Goal: Task Accomplishment & Management: Use online tool/utility

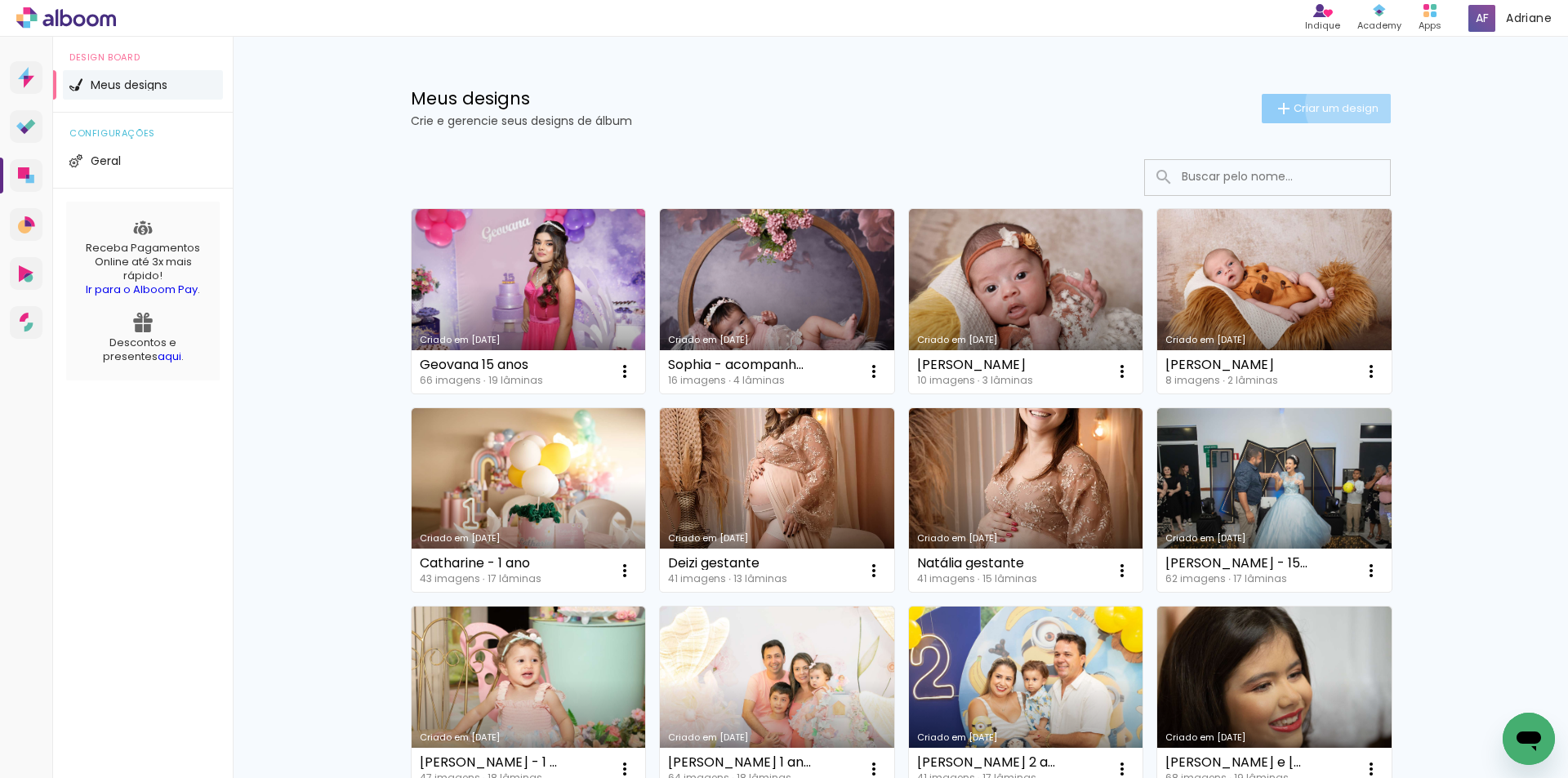
click at [1339, 106] on span "Criar um design" at bounding box center [1336, 108] width 85 height 10
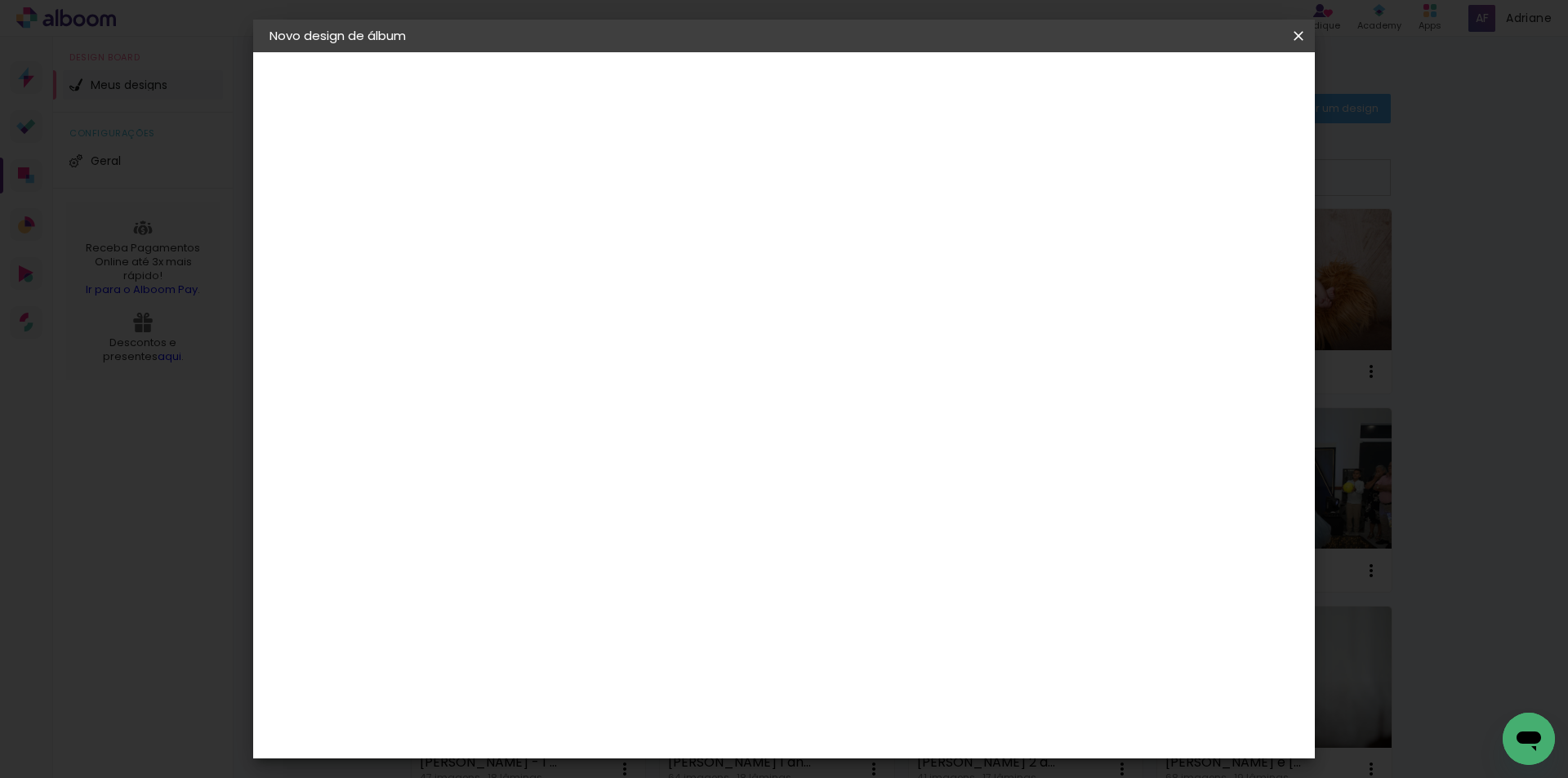
click at [536, 206] on input at bounding box center [536, 219] width 0 height 26
type input "[PERSON_NAME]"
type paper-input "[PERSON_NAME]"
click at [0, 0] on slot "Avançar" at bounding box center [0, 0] width 0 height 0
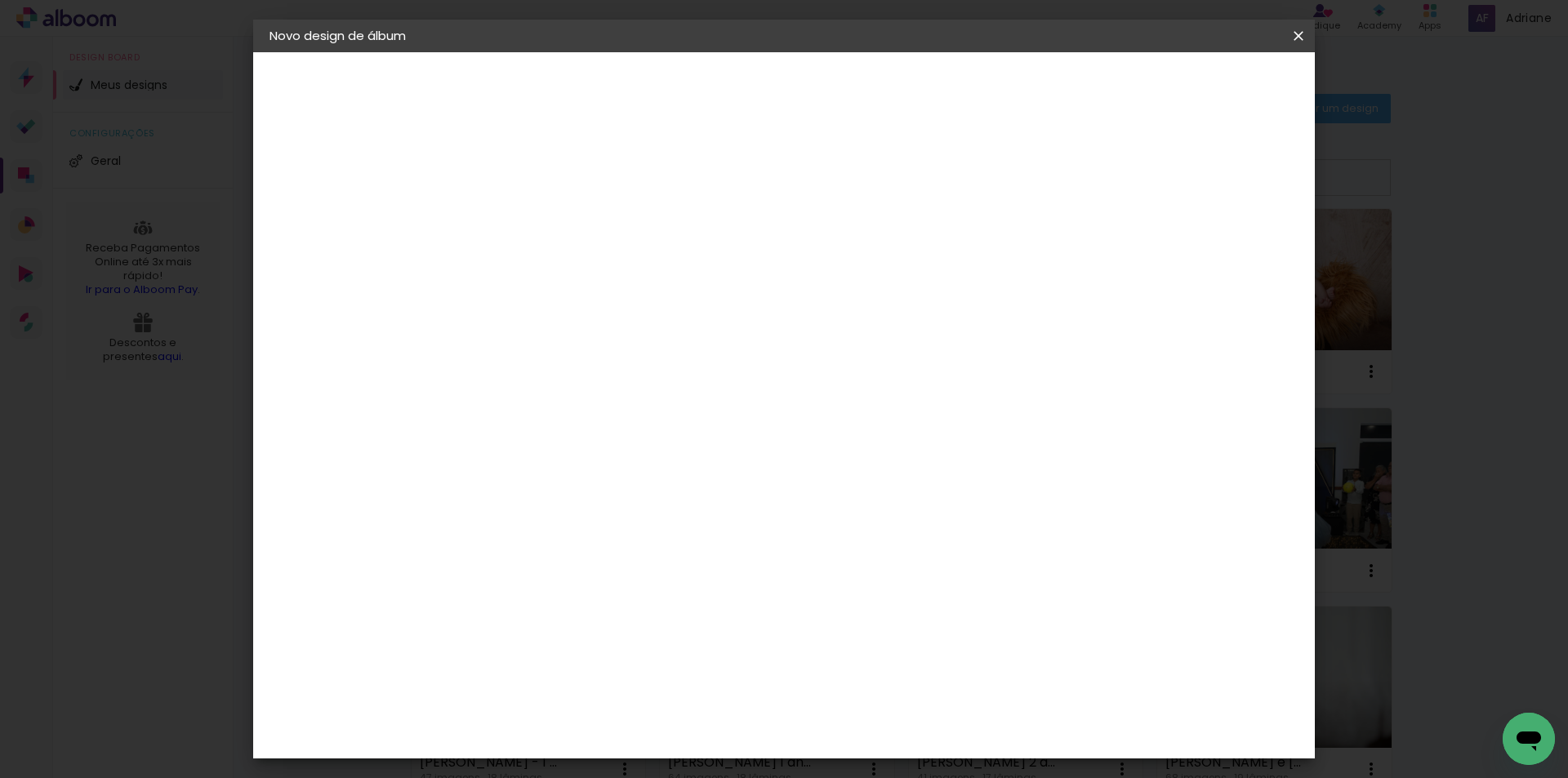
click at [0, 0] on slot "Avançar" at bounding box center [0, 0] width 0 height 0
click at [600, 272] on input "text" at bounding box center [568, 284] width 63 height 26
click at [0, 0] on slot "Encadernados" at bounding box center [0, 0] width 0 height 0
type input "Encadernados"
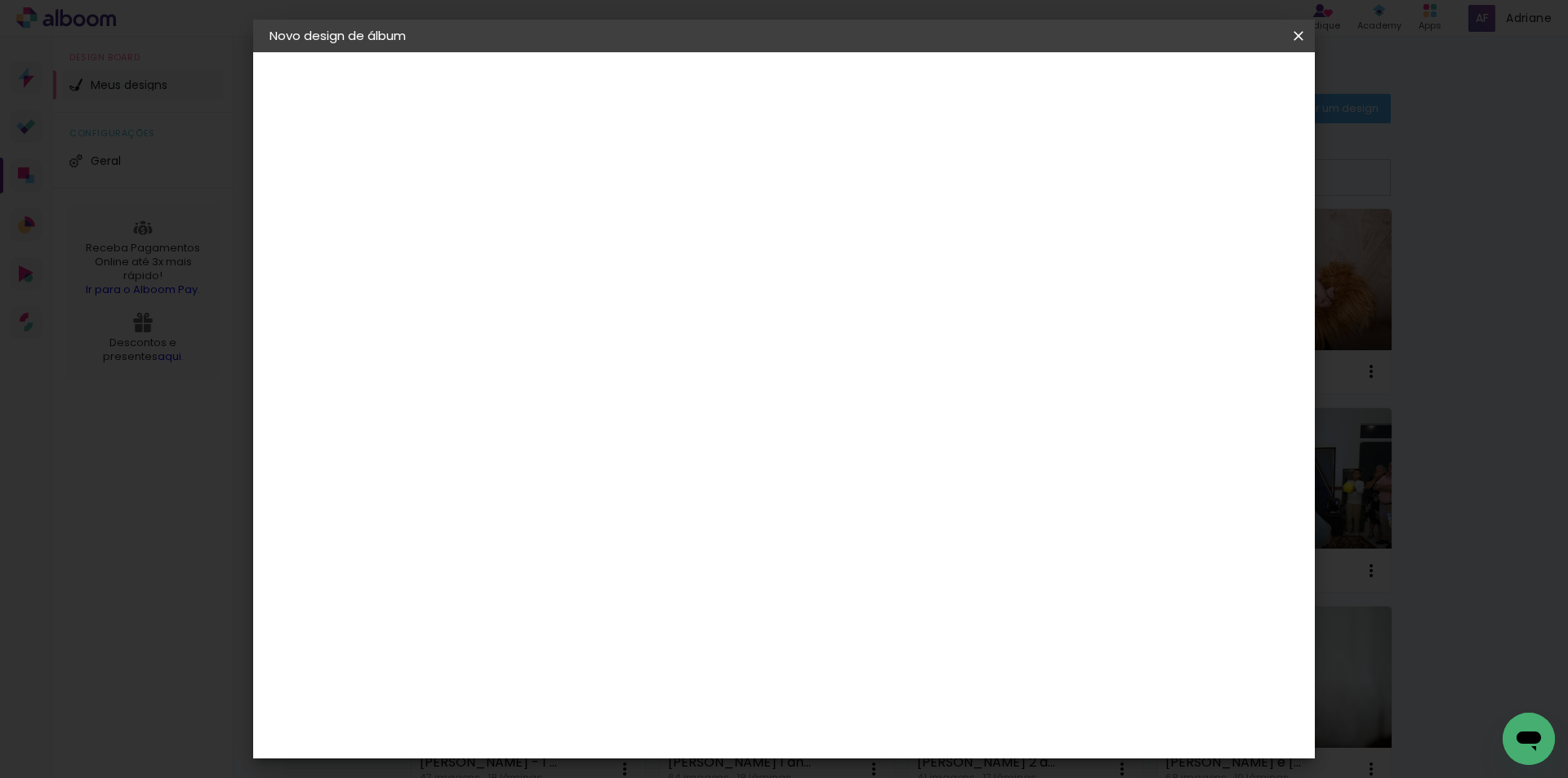
click at [647, 464] on span "20 × 25" at bounding box center [608, 486] width 76 height 44
click at [0, 0] on slot "Avançar" at bounding box center [0, 0] width 0 height 0
click at [1196, 81] on span "Iniciar design" at bounding box center [1158, 86] width 75 height 11
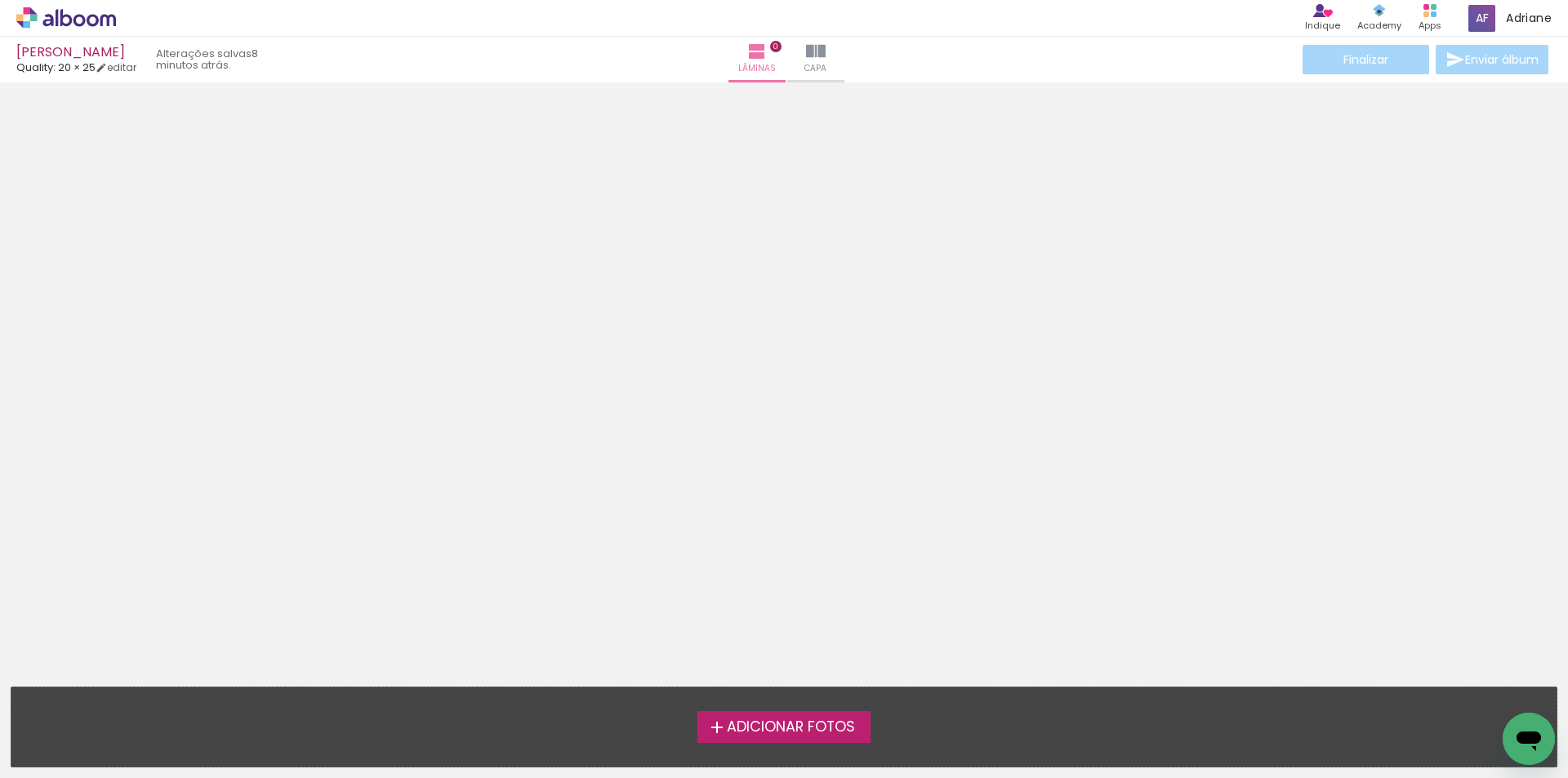
click at [792, 721] on span "Adicionar Fotos" at bounding box center [791, 727] width 129 height 15
click at [0, 0] on input "file" at bounding box center [0, 0] width 0 height 0
click at [756, 723] on span "Adicionar Fotos" at bounding box center [791, 727] width 129 height 15
click at [0, 0] on input "file" at bounding box center [0, 0] width 0 height 0
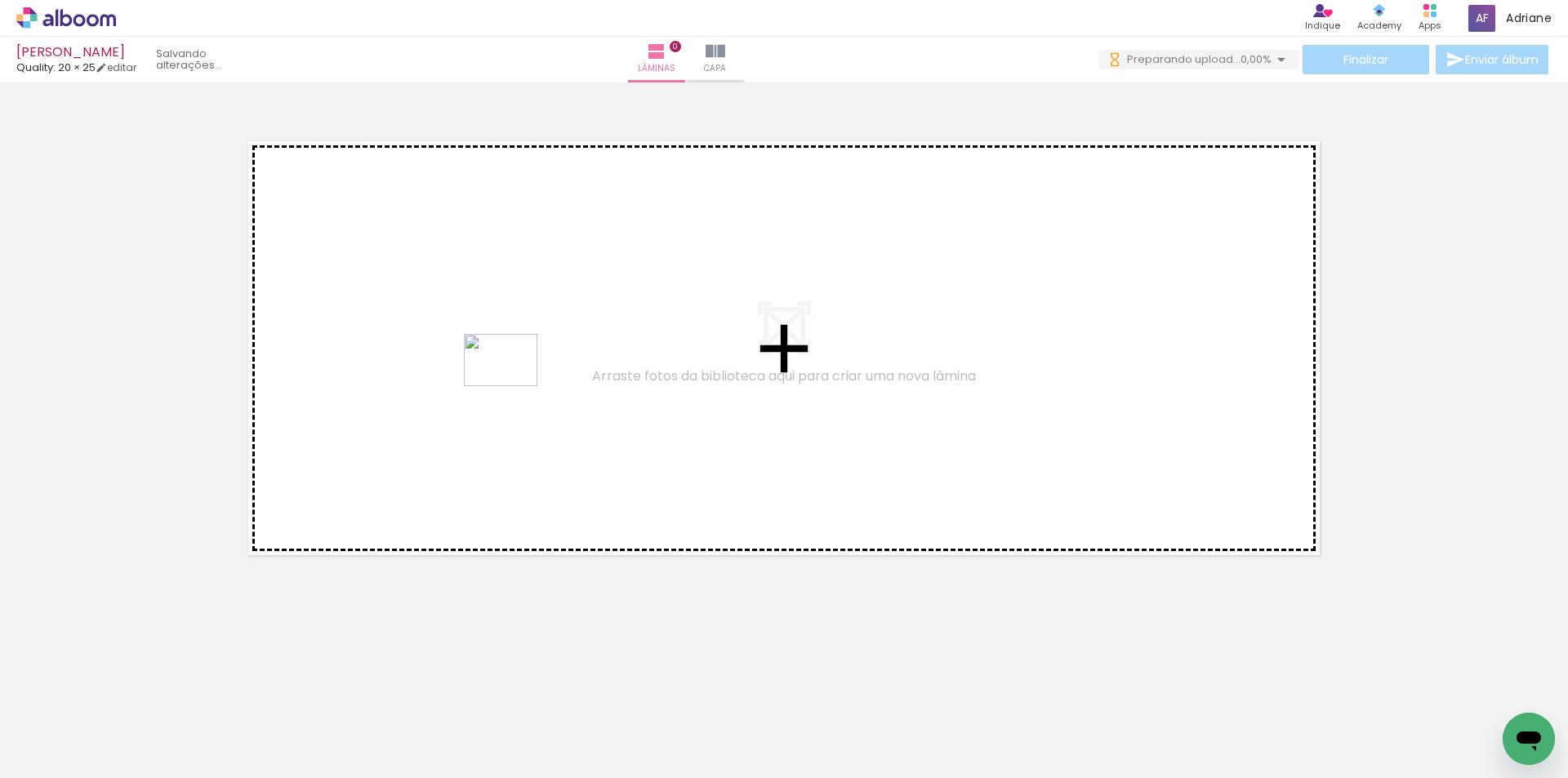
drag, startPoint x: 172, startPoint y: 728, endPoint x: 513, endPoint y: 383, distance: 485.1
click at [513, 383] on quentale-workspace at bounding box center [784, 389] width 1568 height 778
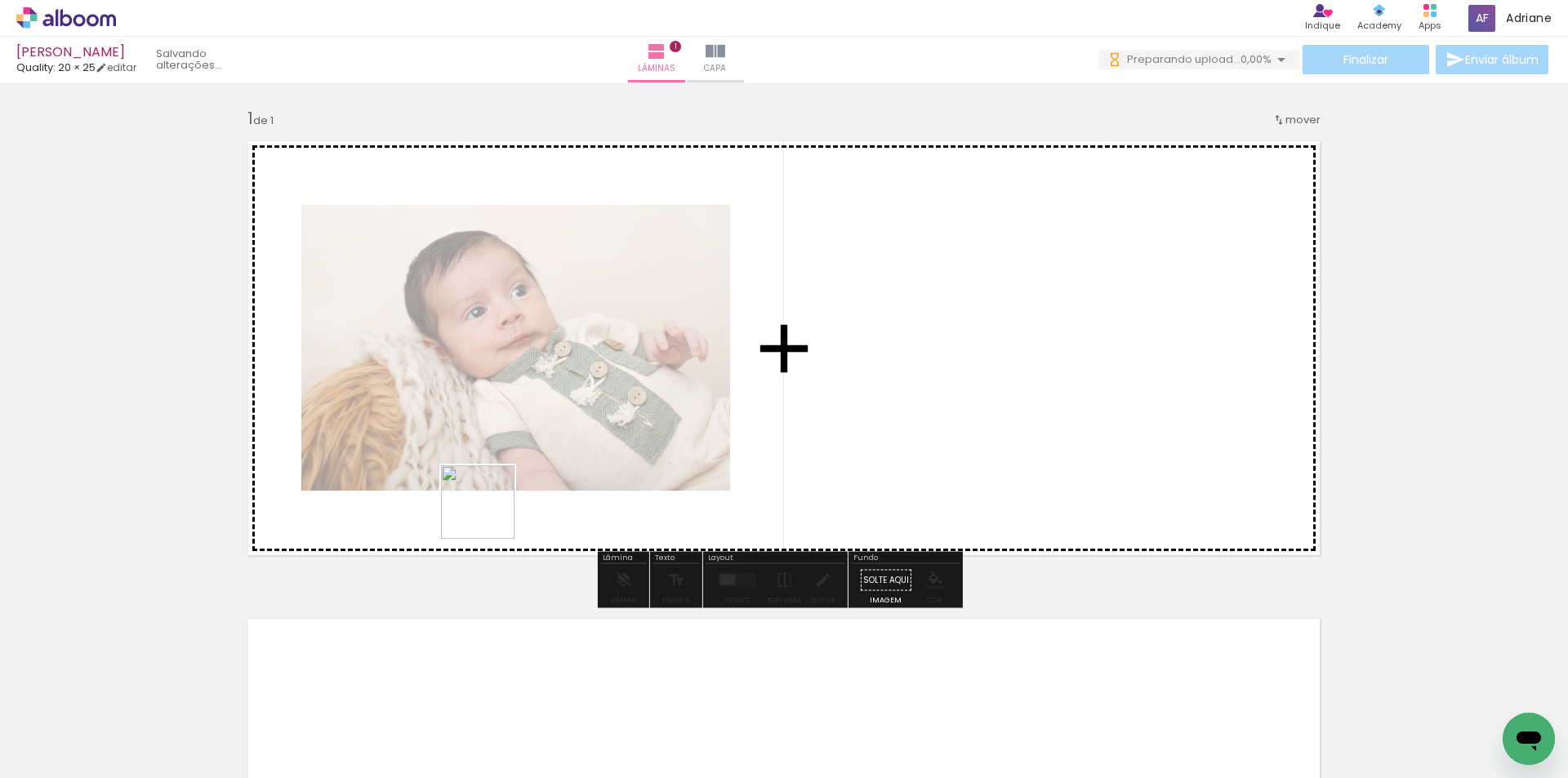
drag, startPoint x: 252, startPoint y: 733, endPoint x: 440, endPoint y: 594, distance: 233.8
click at [592, 356] on quentale-workspace at bounding box center [784, 389] width 1568 height 778
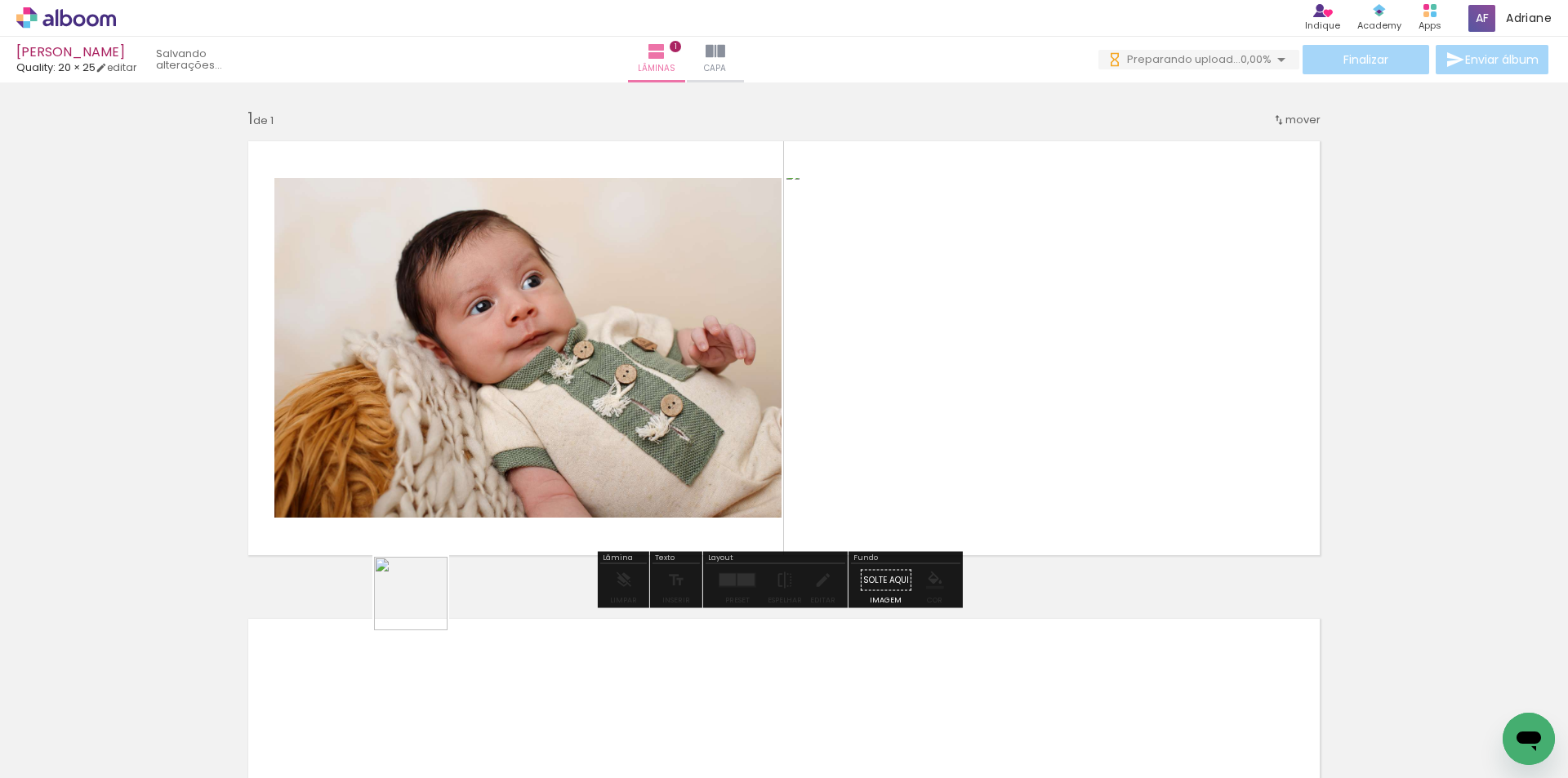
drag, startPoint x: 344, startPoint y: 726, endPoint x: 487, endPoint y: 571, distance: 210.9
click at [500, 409] on quentale-workspace at bounding box center [784, 389] width 1568 height 778
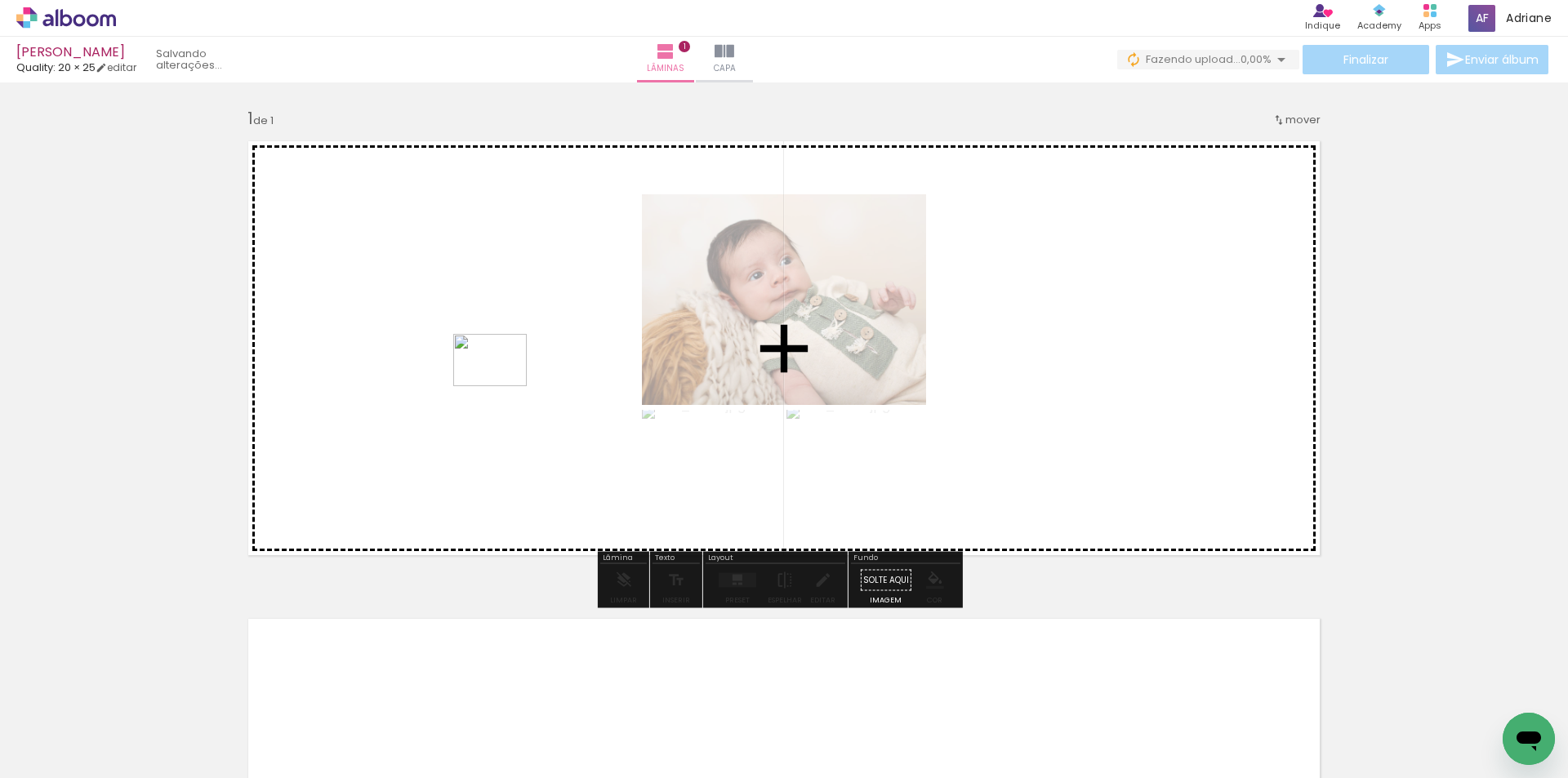
drag, startPoint x: 442, startPoint y: 715, endPoint x: 502, endPoint y: 382, distance: 338.4
click at [502, 382] on quentale-workspace at bounding box center [784, 389] width 1568 height 778
